Goal: Check status: Check status

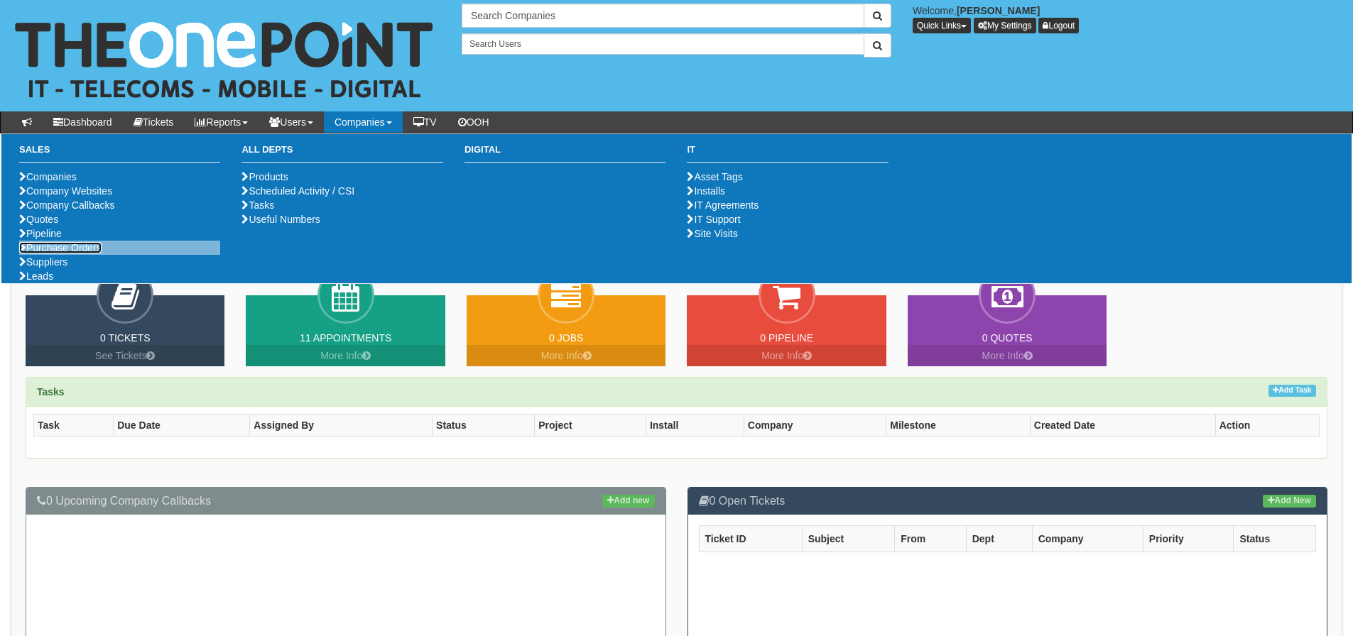
click at [59, 254] on link "Purchase Orders" at bounding box center [60, 247] width 82 height 11
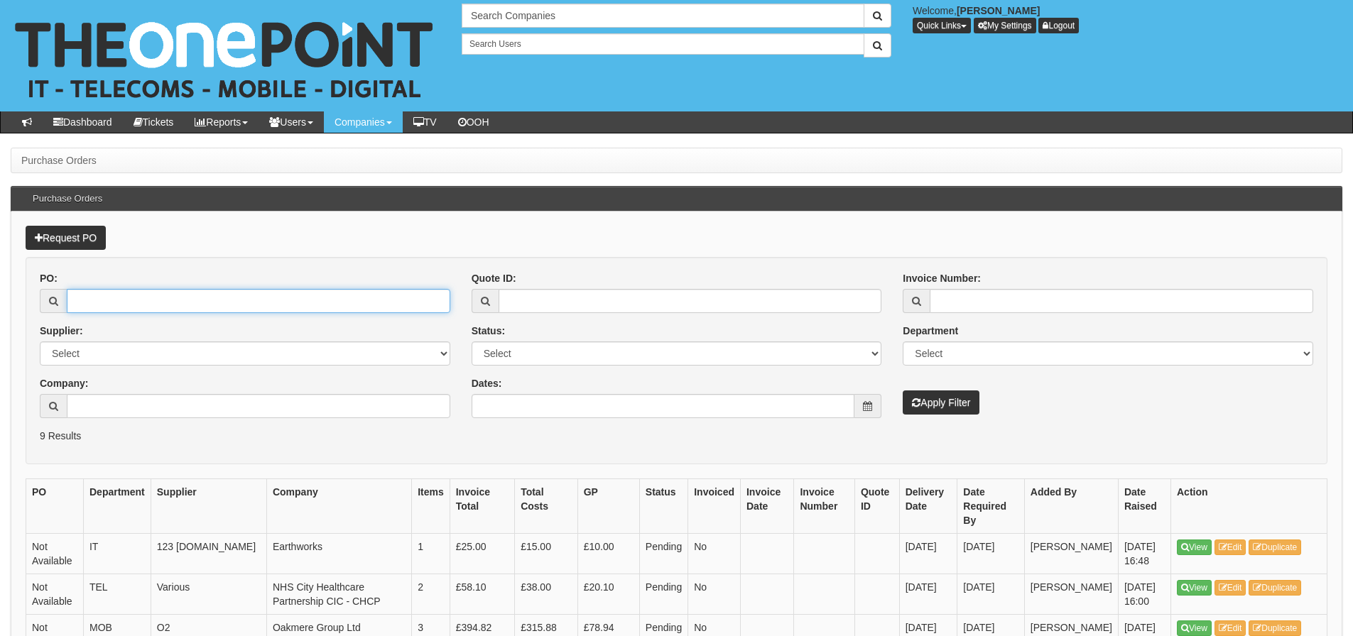
click at [157, 299] on input "PO:" at bounding box center [259, 301] width 384 height 24
type input "19322"
click at [903, 391] on button "Apply Filter" at bounding box center [941, 403] width 77 height 24
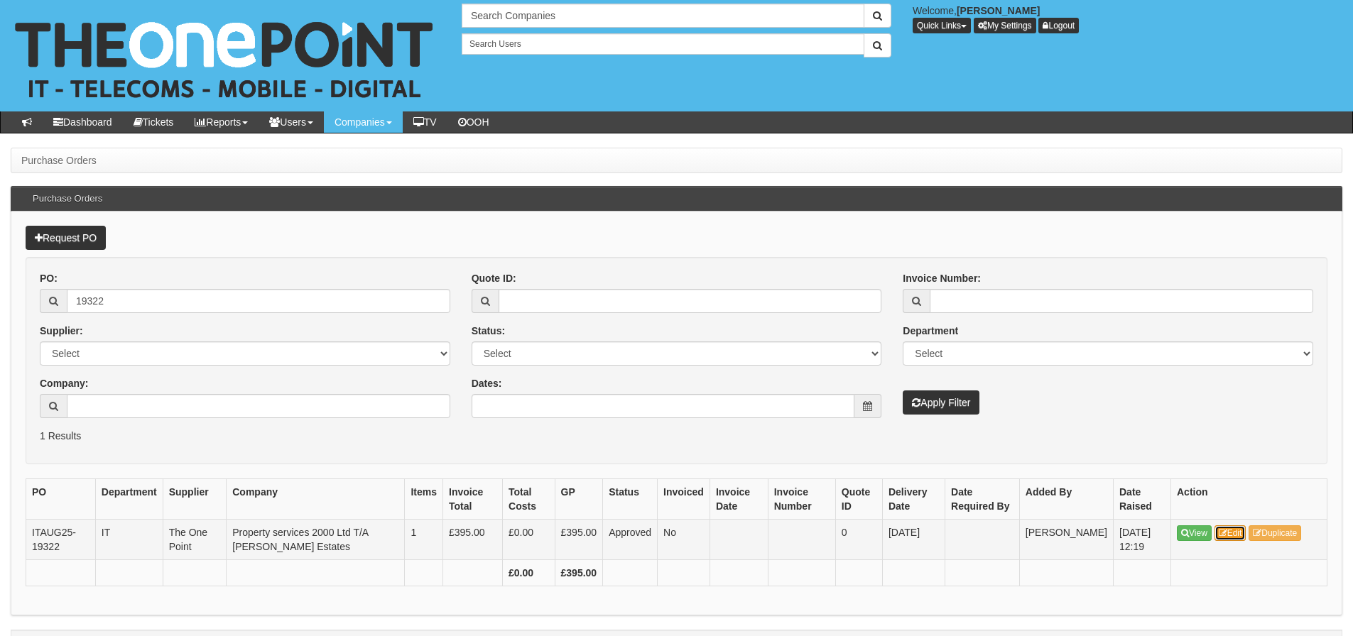
click at [1232, 539] on link "Edit" at bounding box center [1231, 534] width 32 height 16
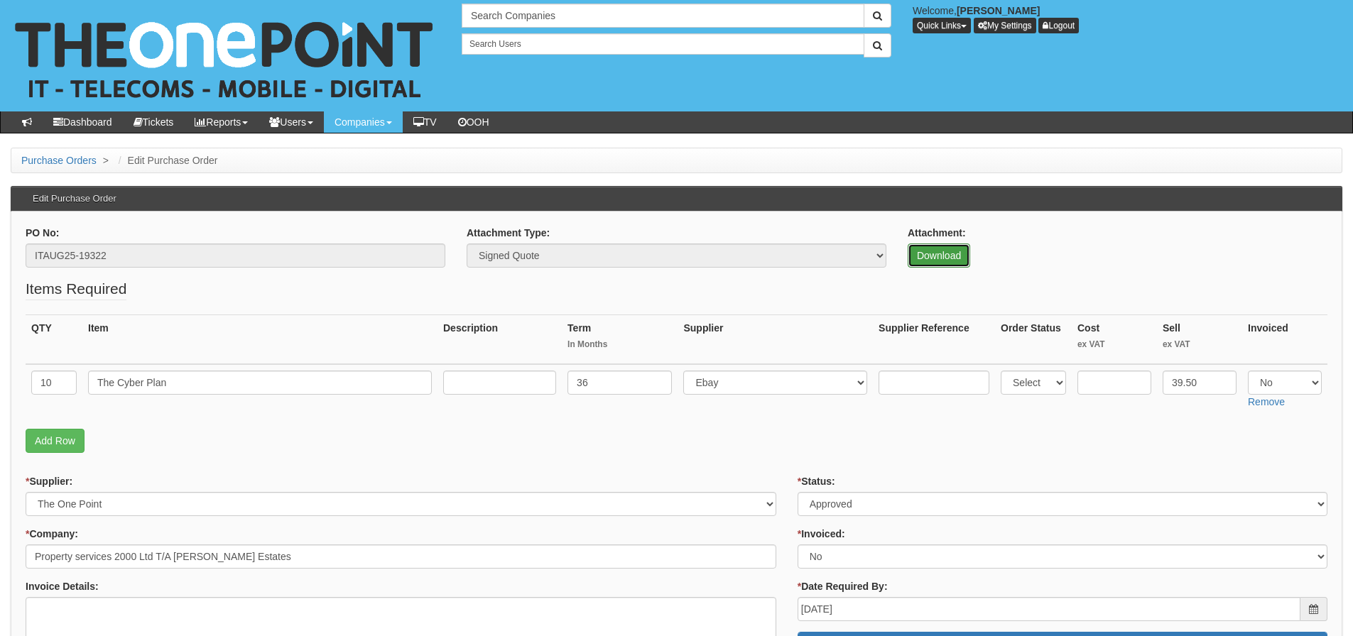
click at [930, 262] on link "Download" at bounding box center [939, 256] width 63 height 24
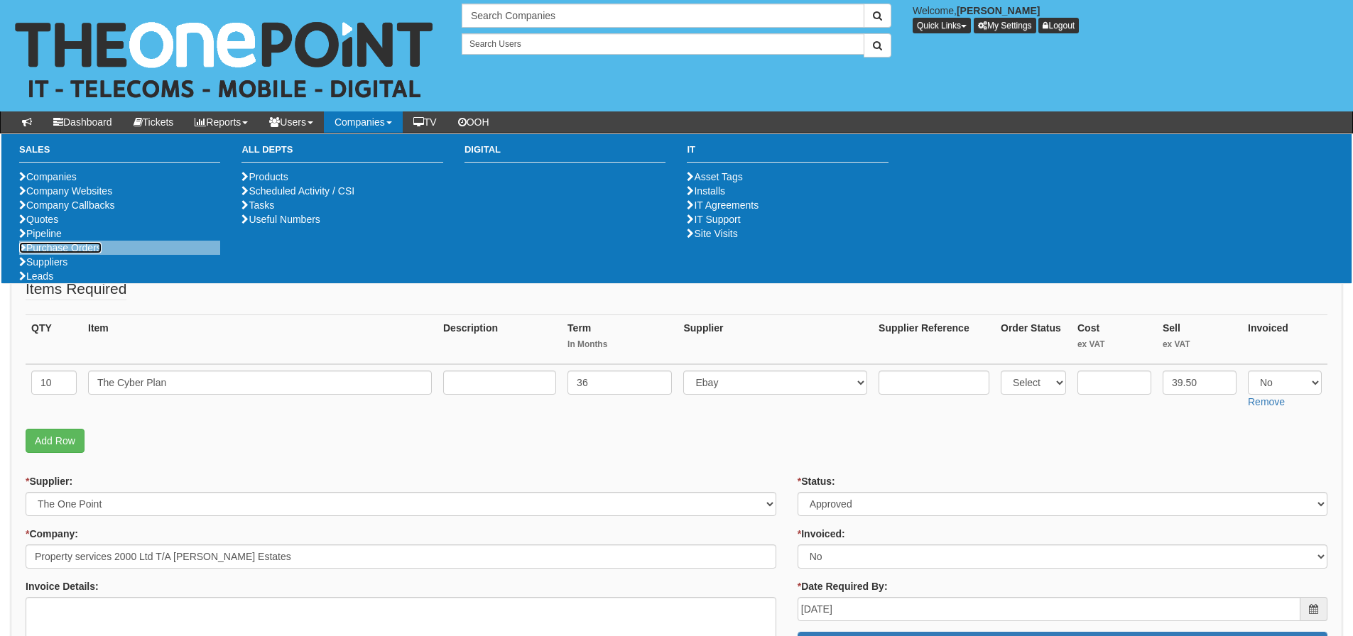
click at [87, 254] on link "Purchase Orders" at bounding box center [60, 247] width 82 height 11
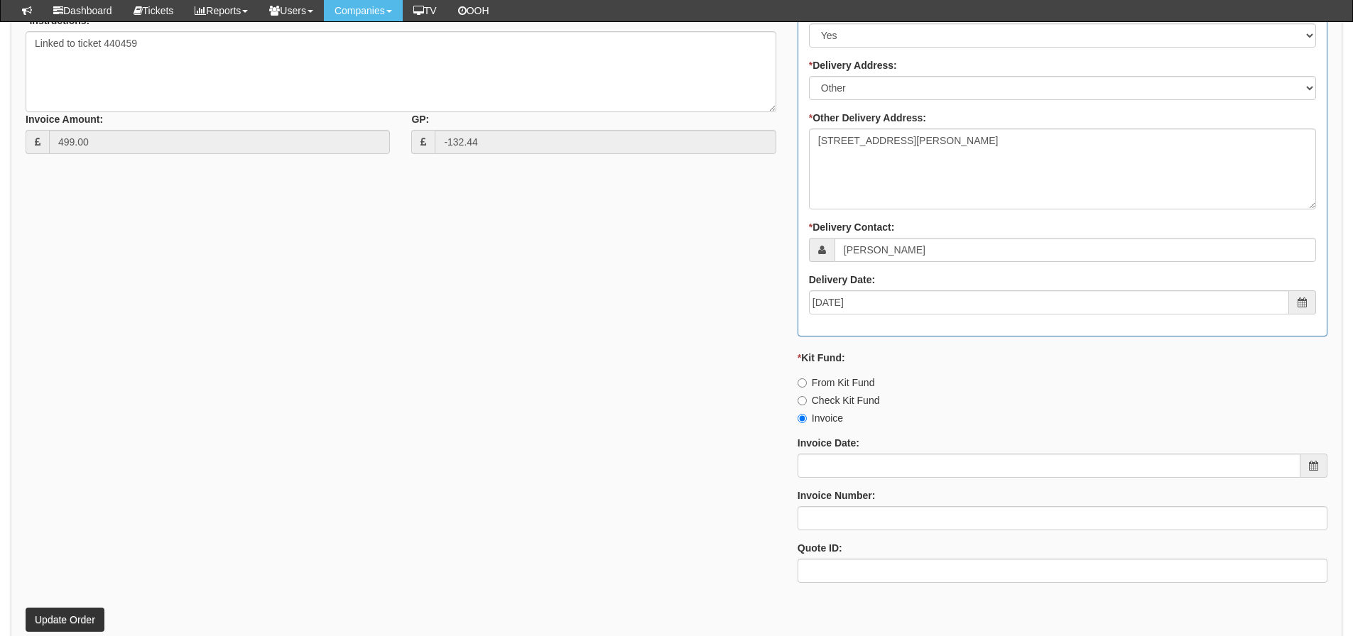
scroll to position [781, 0]
click at [800, 380] on input "From Kit Fund" at bounding box center [802, 381] width 9 height 9
radio input "true"
click at [92, 621] on button "Update Order" at bounding box center [65, 619] width 79 height 24
